Goal: Task Accomplishment & Management: Use online tool/utility

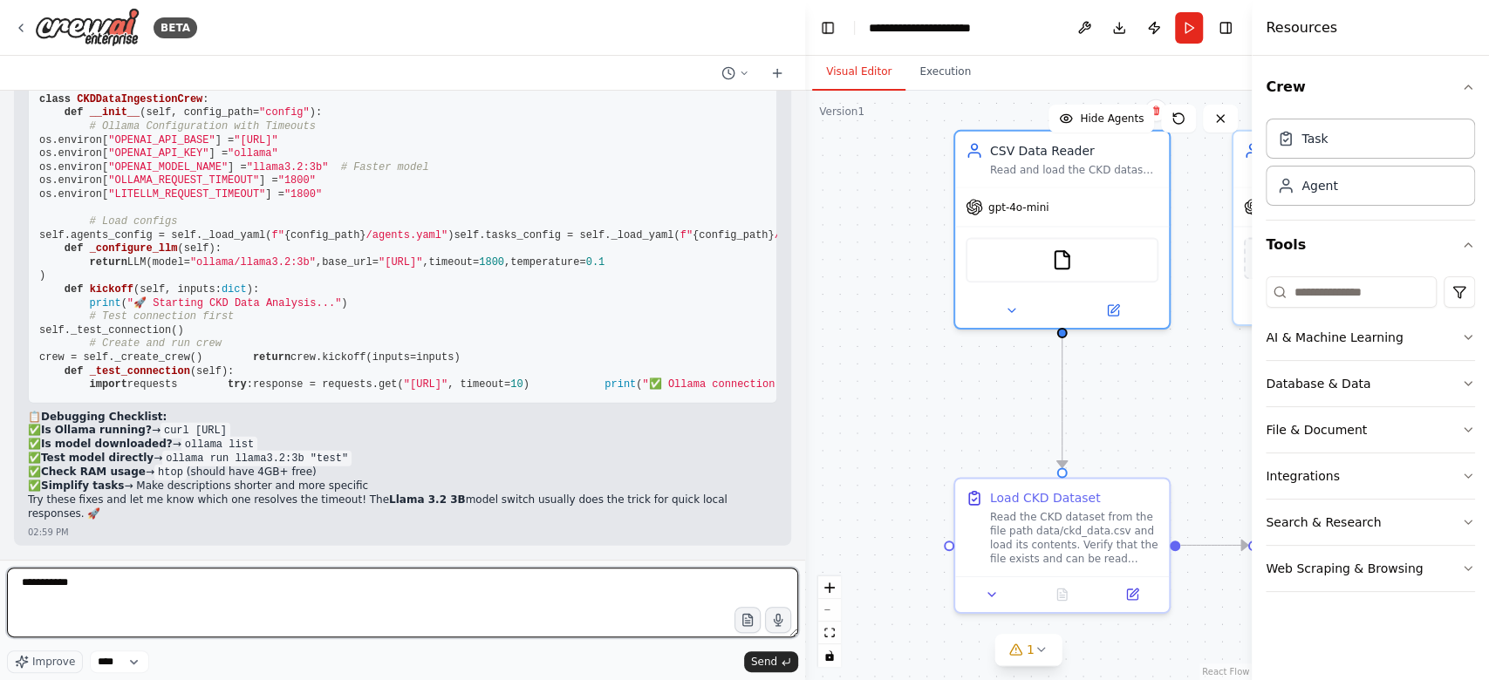
click at [231, 612] on textarea "**********" at bounding box center [402, 603] width 791 height 70
drag, startPoint x: 237, startPoint y: 599, endPoint x: 0, endPoint y: 594, distance: 237.3
click at [0, 594] on div "BETA i wanted to cate a CKD prediction application for kidney desess where firs…" at bounding box center [402, 340] width 805 height 680
paste textarea "**********"
type textarea "**********"
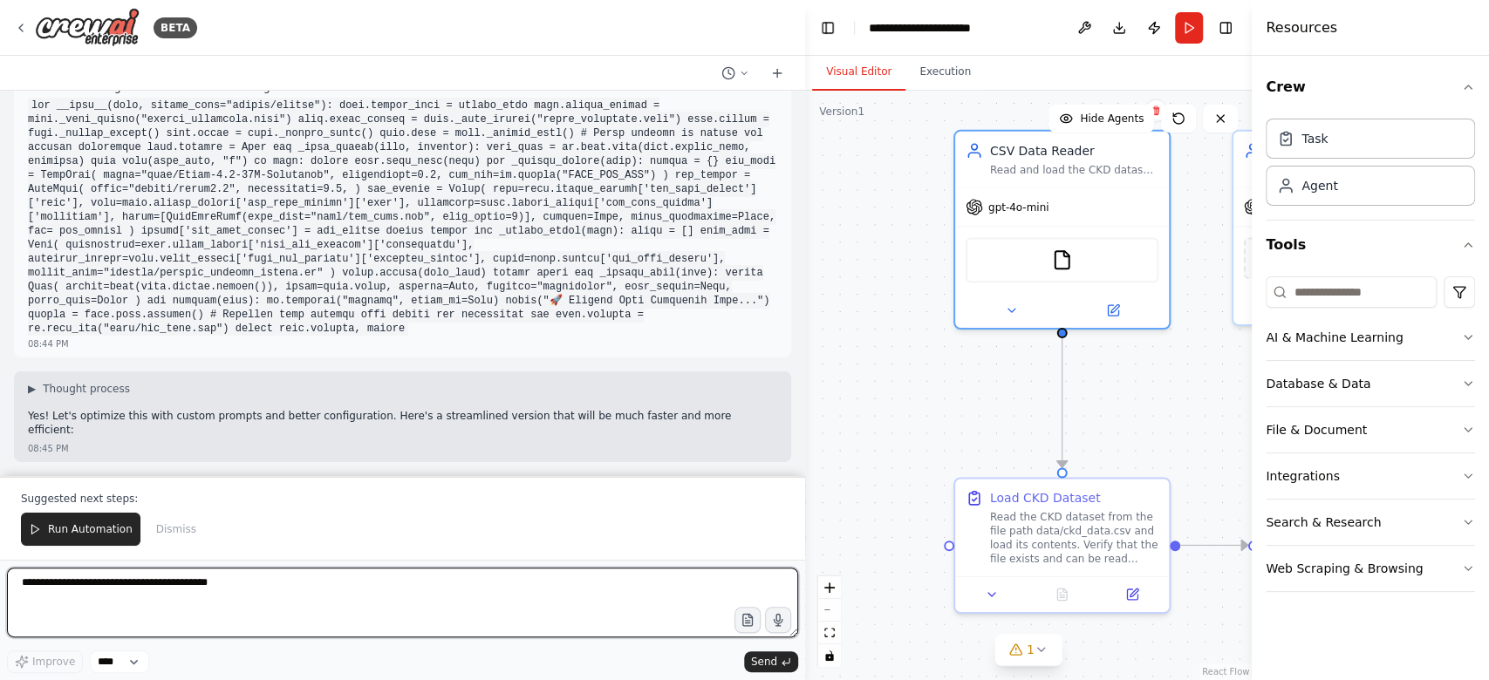
scroll to position [27621, 0]
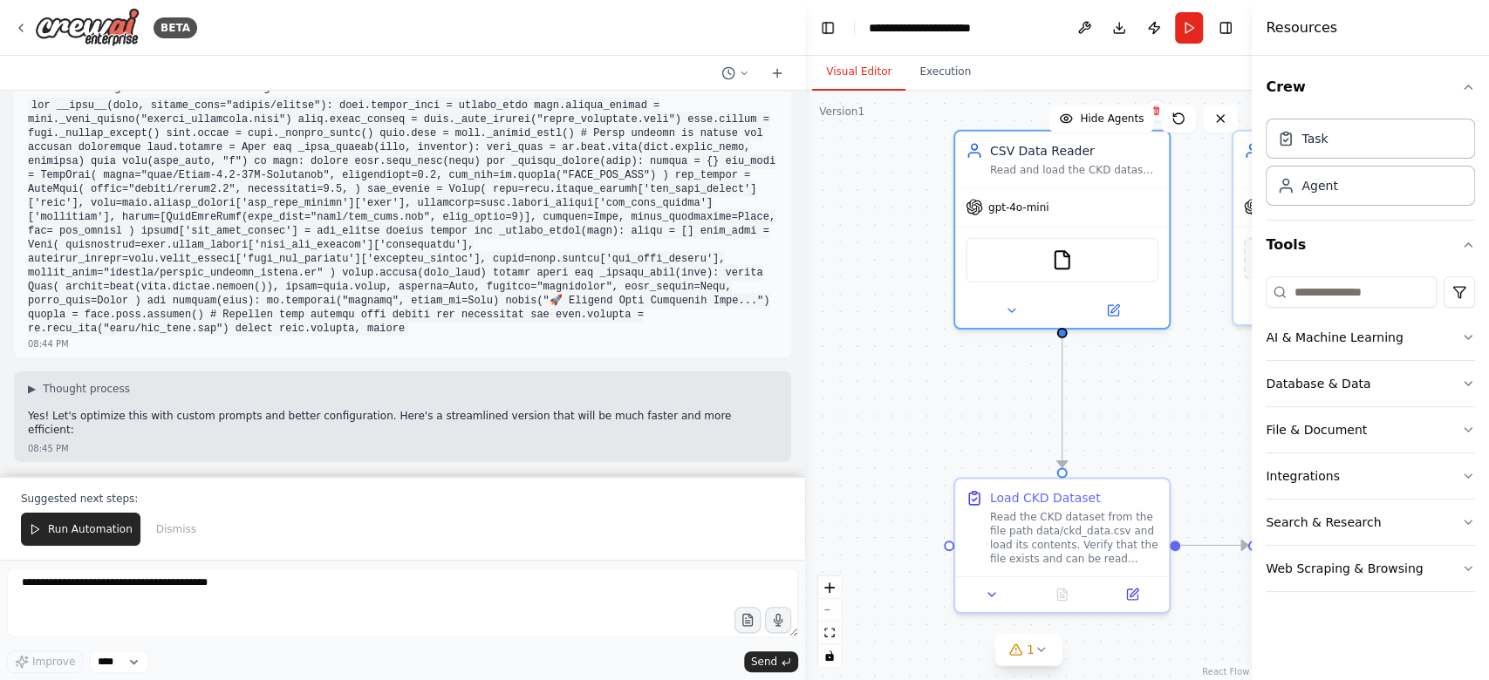
click at [306, 425] on p "Yes! Let's optimize this with custom prompts and better configuration. Here's a…" at bounding box center [402, 423] width 749 height 27
click at [342, 437] on p "Yes! Let's optimize this with custom prompts and better configuration. Here's a…" at bounding box center [402, 423] width 749 height 27
click at [405, 429] on p "Yes! Let's optimize this with custom prompts and better configuration. Here's a…" at bounding box center [402, 423] width 749 height 27
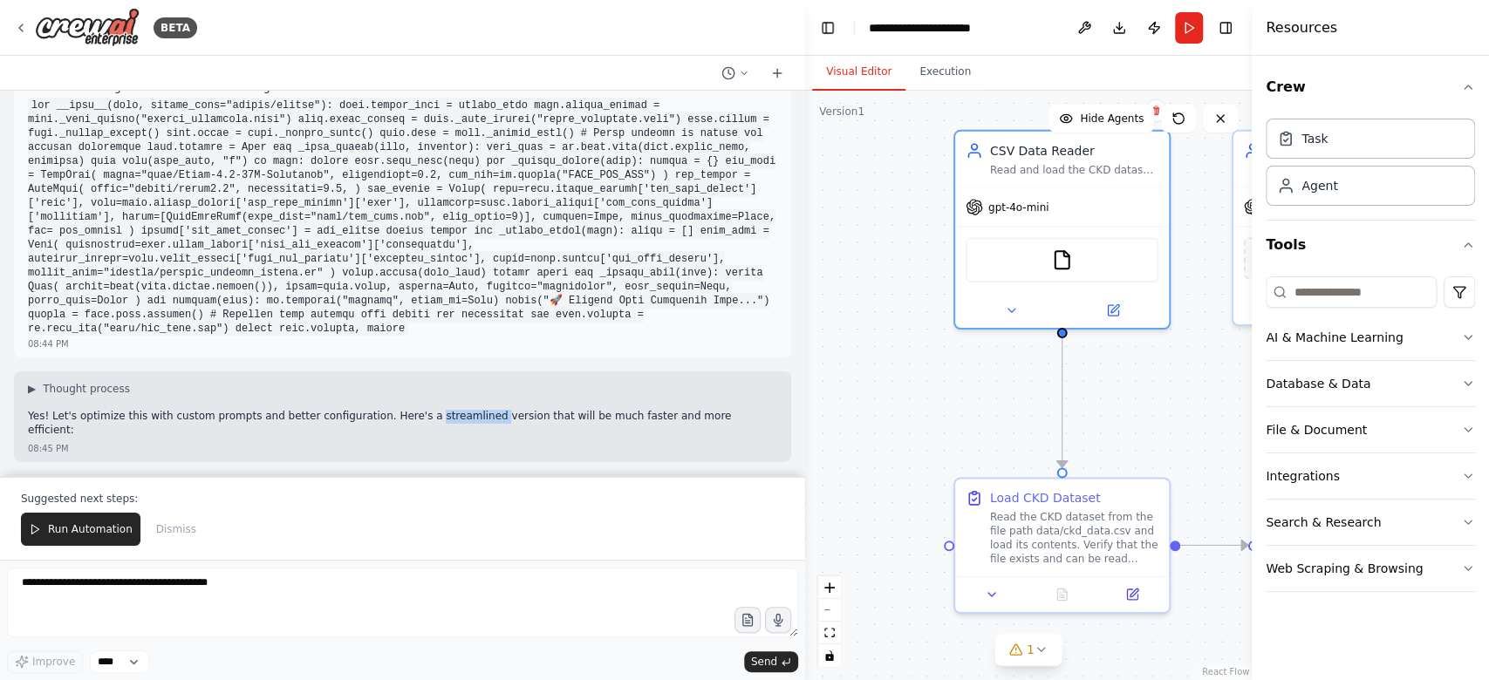
click at [405, 429] on p "Yes! Let's optimize this with custom prompts and better configuration. Here's a…" at bounding box center [402, 423] width 749 height 27
click at [454, 429] on p "Yes! Let's optimize this with custom prompts and better configuration. Here's a…" at bounding box center [402, 423] width 749 height 27
click at [516, 429] on p "Yes! Let's optimize this with custom prompts and better configuration. Here's a…" at bounding box center [402, 423] width 749 height 27
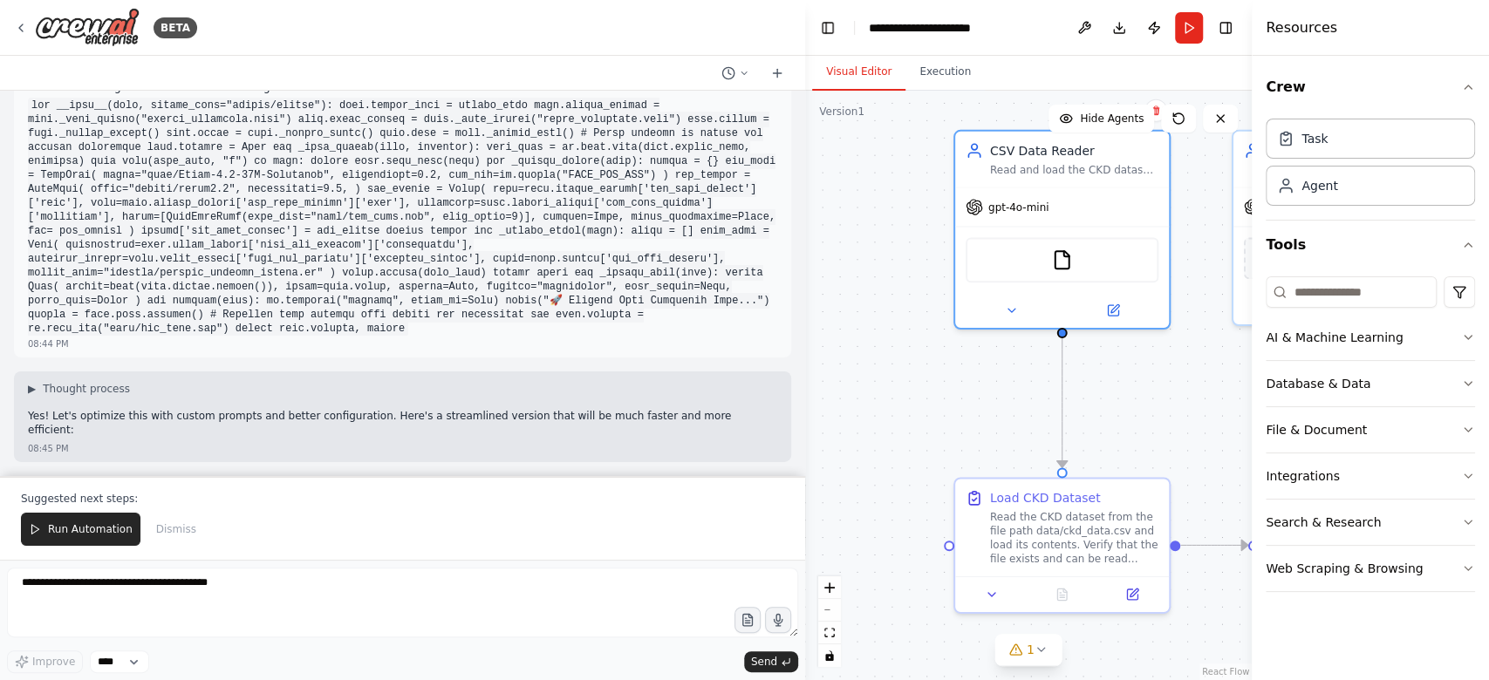
click at [593, 430] on p "Yes! Let's optimize this with custom prompts and better configuration. Here's a…" at bounding box center [402, 423] width 749 height 27
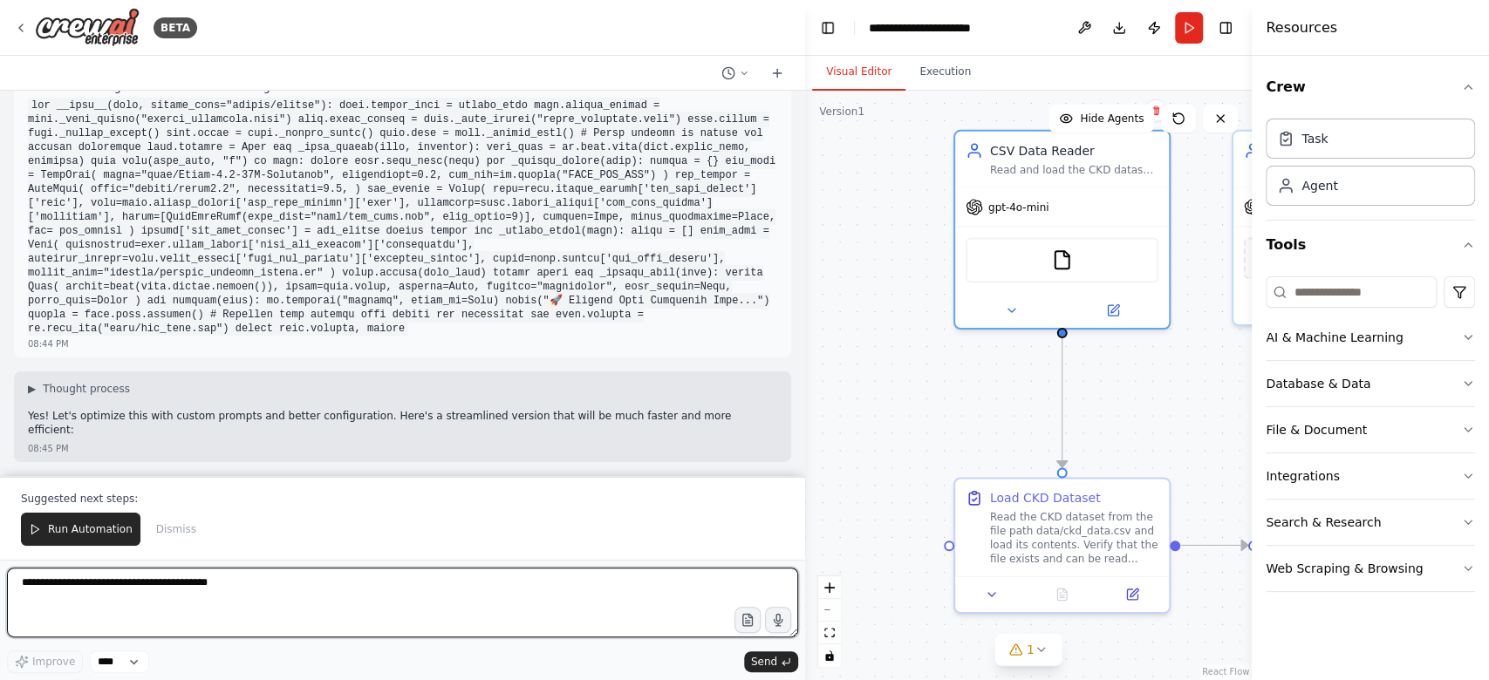
click at [258, 624] on textarea at bounding box center [402, 603] width 791 height 70
type textarea "**********"
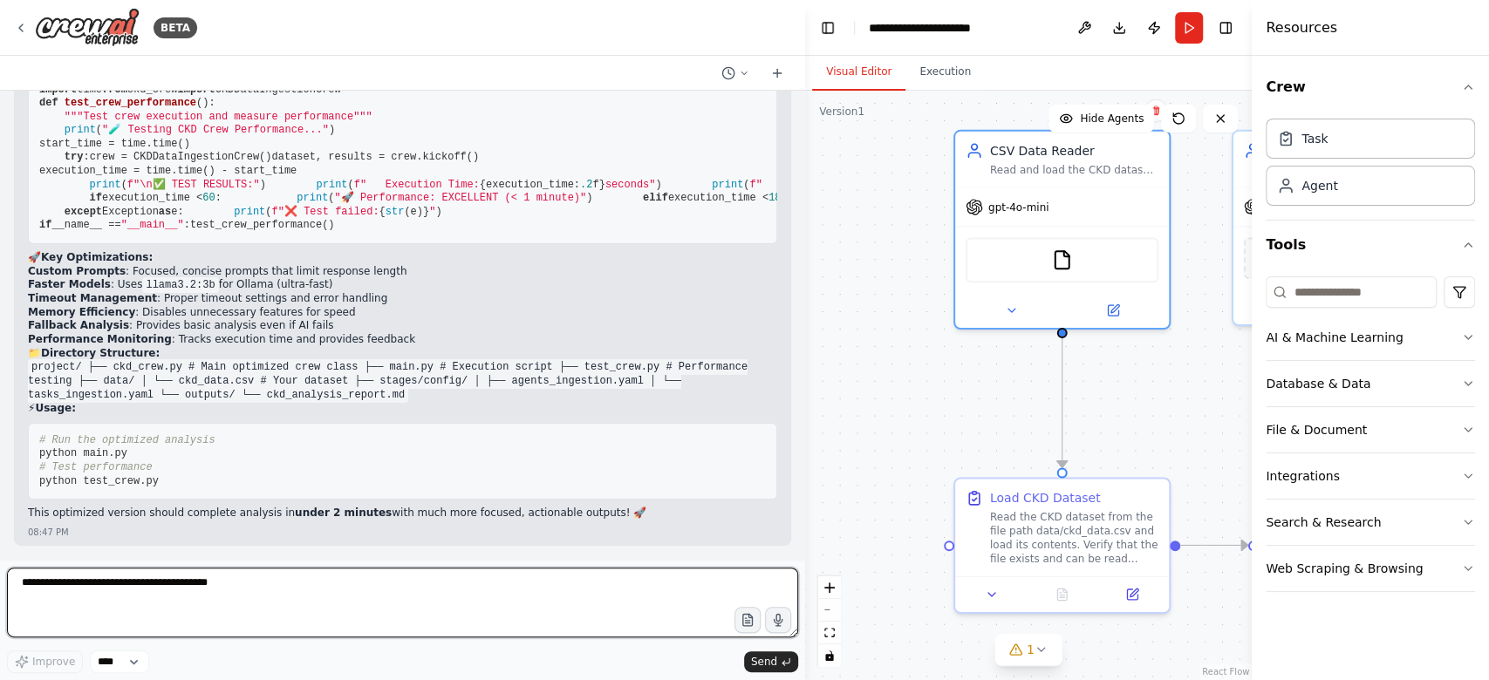
scroll to position [36071, 0]
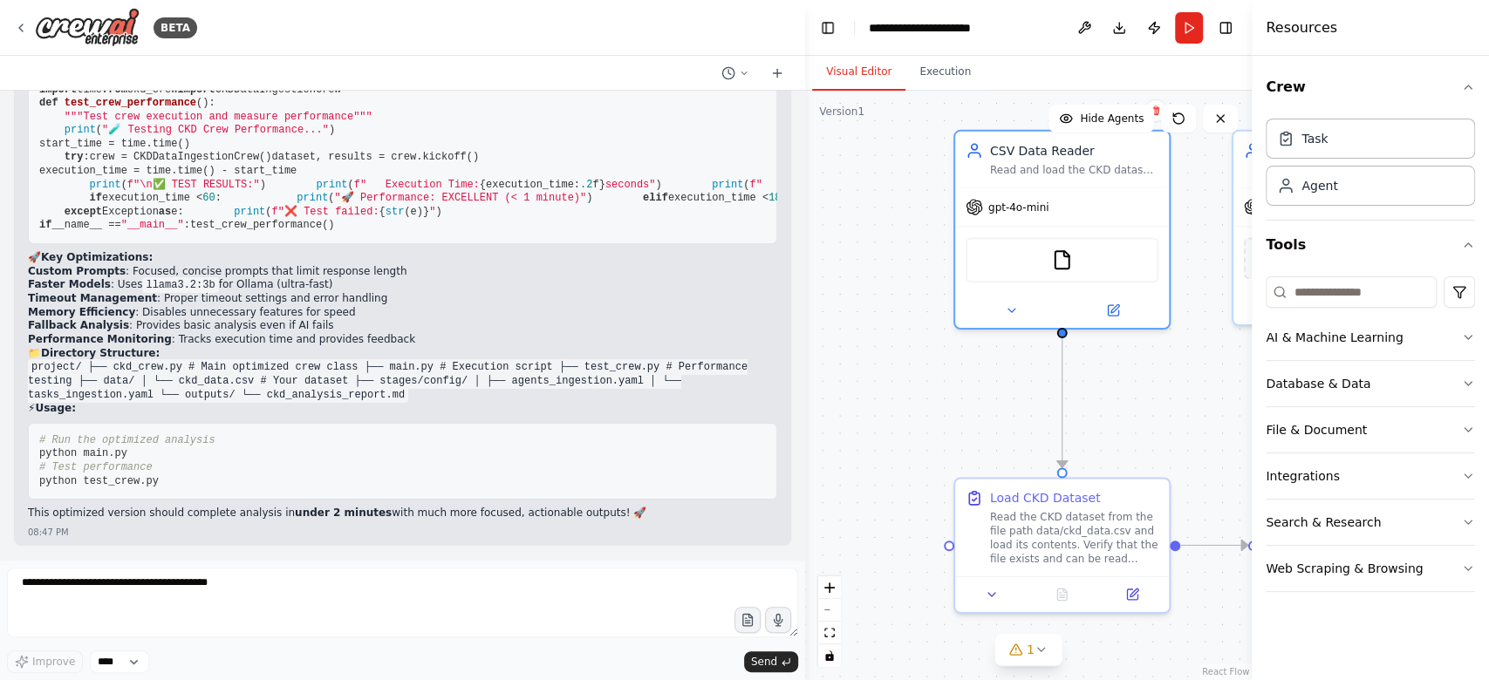
drag, startPoint x: 353, startPoint y: 461, endPoint x: 37, endPoint y: 178, distance: 425.1
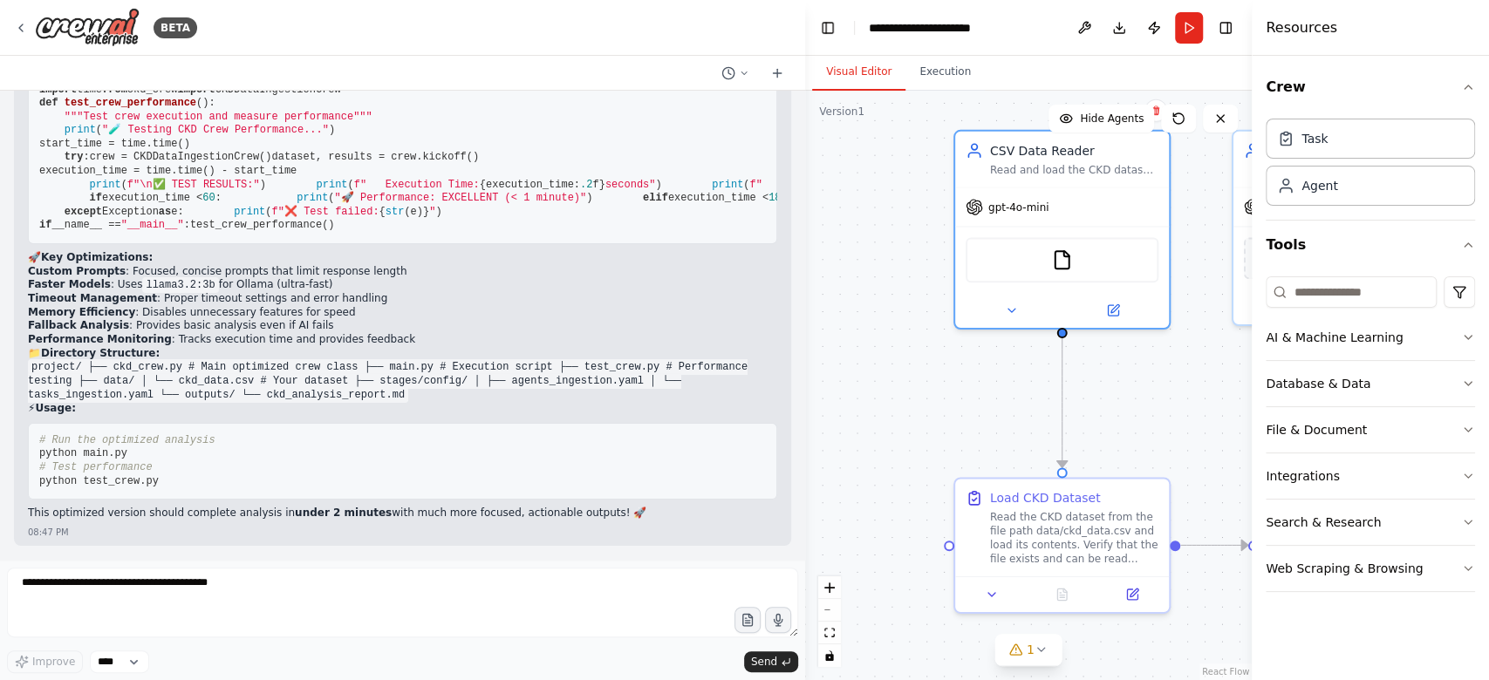
scroll to position [36112, 0]
drag, startPoint x: 341, startPoint y: 396, endPoint x: 34, endPoint y: 143, distance: 397.9
copy code "load_ckd_dataset: description: | Perform rapid analysis of the CKD dataset and …"
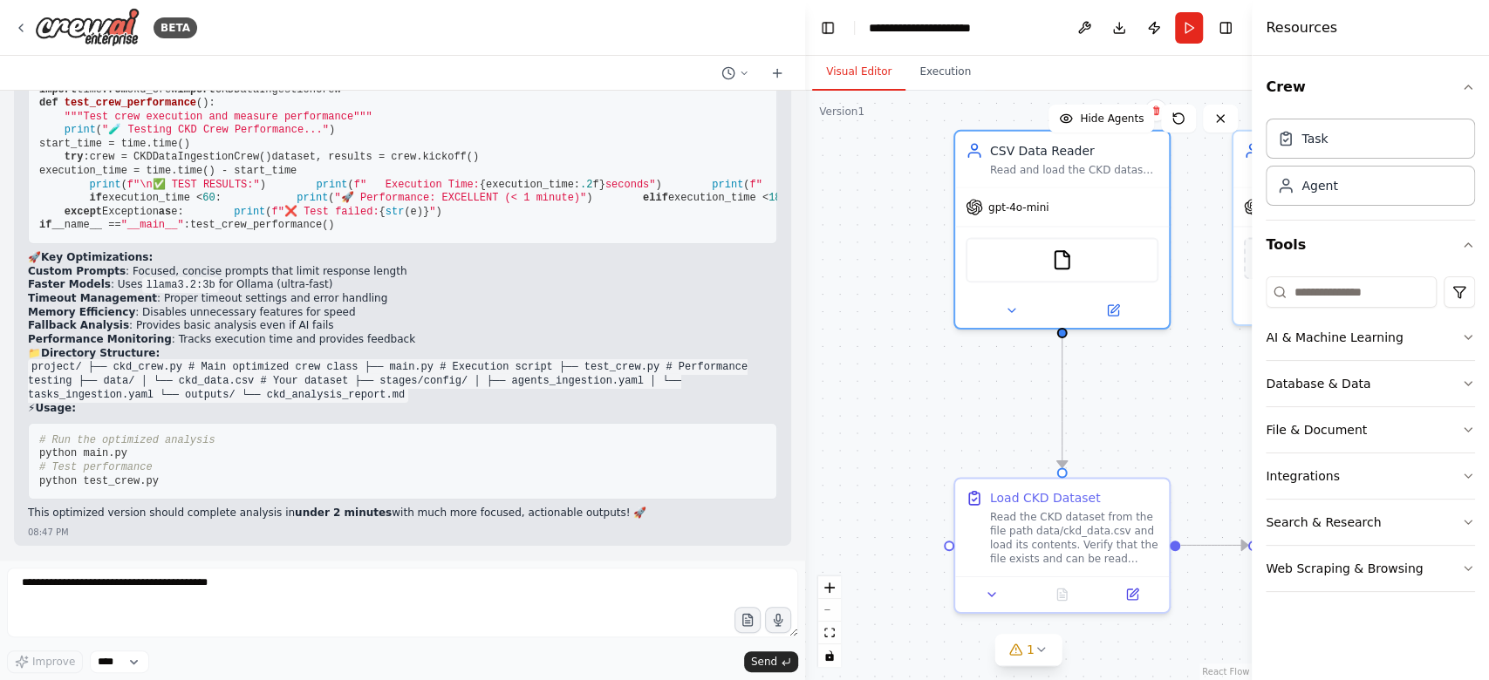
drag, startPoint x: 437, startPoint y: 373, endPoint x: 34, endPoint y: 171, distance: 451.0
copy code "csv_data_reader: role: "CKD Medical Data Specialist" goal: | Rapidly analyze CK…"
drag, startPoint x: 38, startPoint y: 221, endPoint x: 395, endPoint y: 488, distance: 446.3
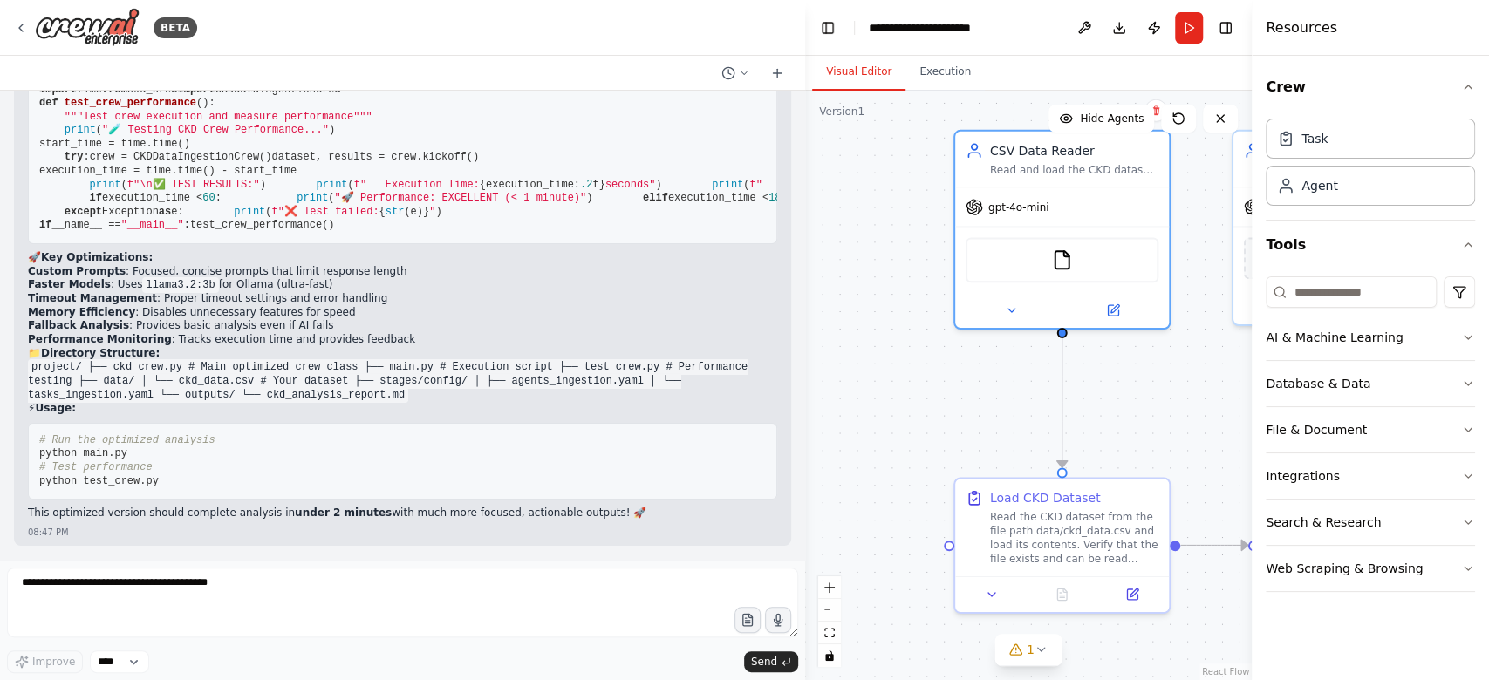
copy code "import os import yaml import pandas as pd from crewai import Agent, Task, Crew …"
drag, startPoint x: 38, startPoint y: 213, endPoint x: 120, endPoint y: 434, distance: 236.0
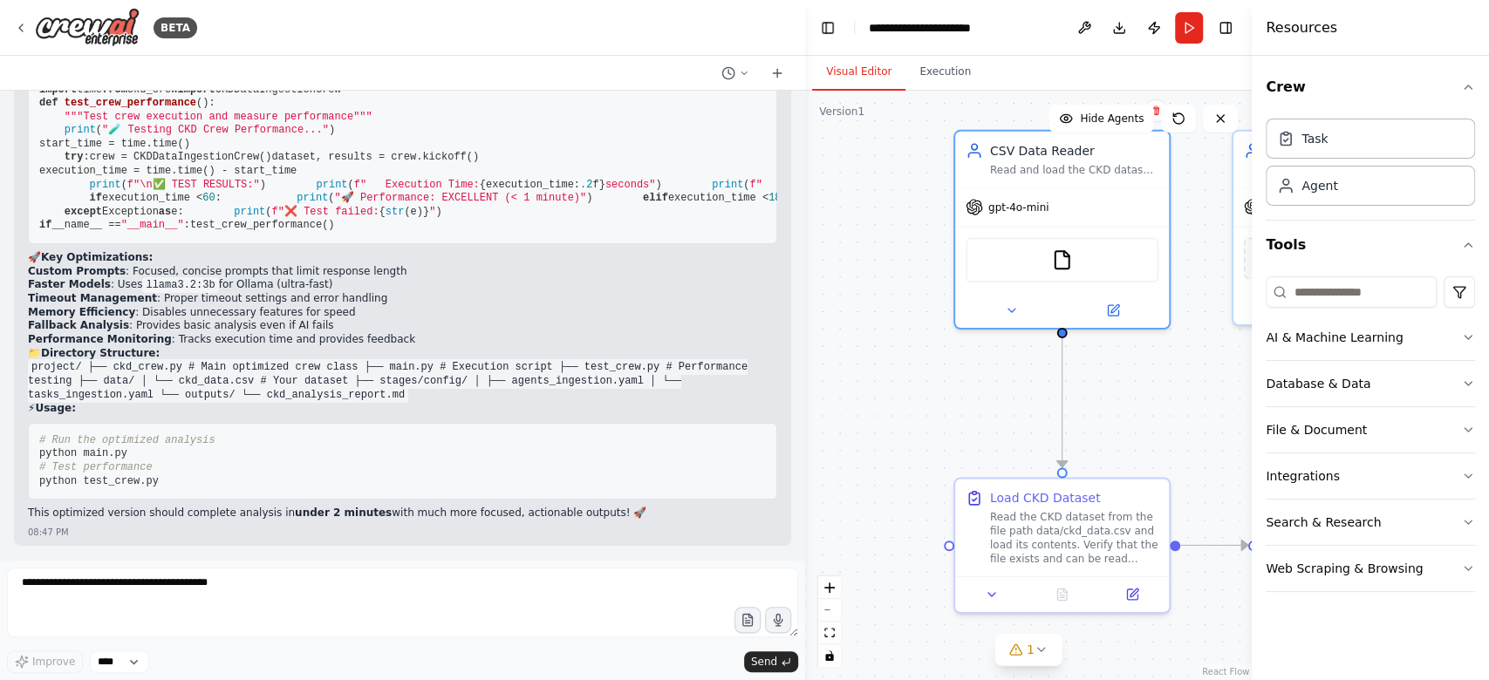
copy code "#!/lor/ips/dol sitame5 """ CON Adip Elitseddo Eiusmodt - Incididun Utlabor """ …"
